Goal: Navigation & Orientation: Understand site structure

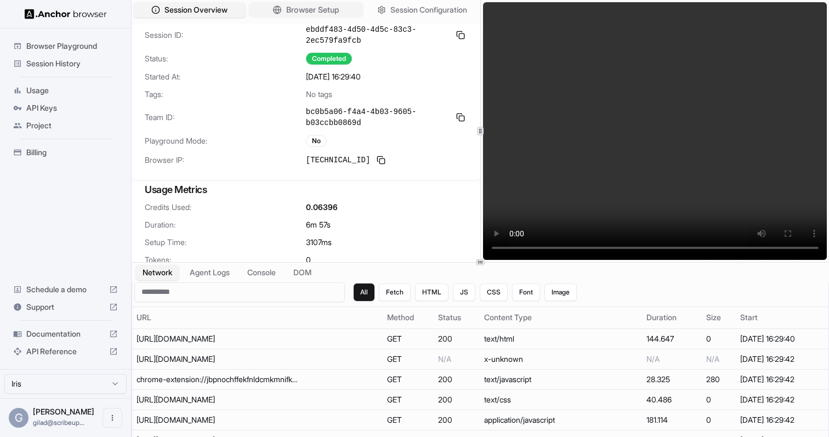
click at [342, 12] on button "Browser Setup" at bounding box center [305, 10] width 115 height 16
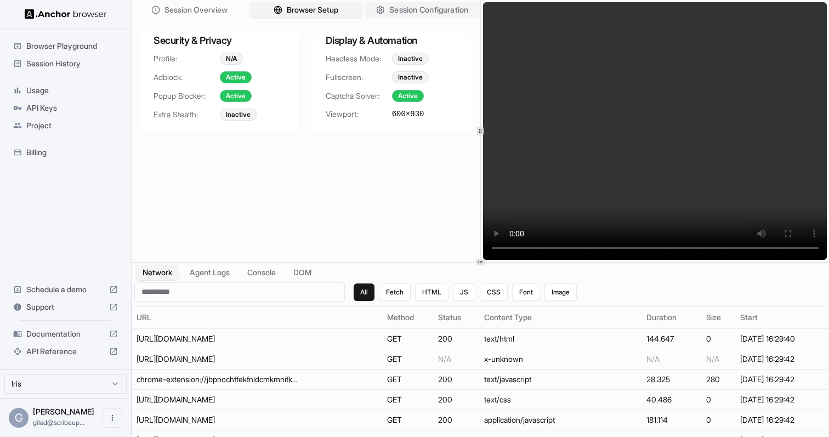
click at [414, 6] on span "Session Configuration" at bounding box center [428, 10] width 79 height 12
click at [320, 10] on span "Browser Setup" at bounding box center [312, 10] width 53 height 12
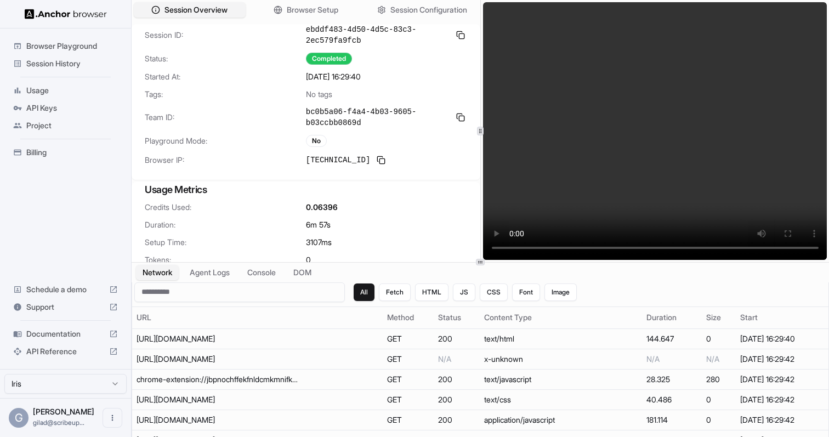
click at [664, 151] on video at bounding box center [655, 131] width 344 height 258
